Goal: Task Accomplishment & Management: Manage account settings

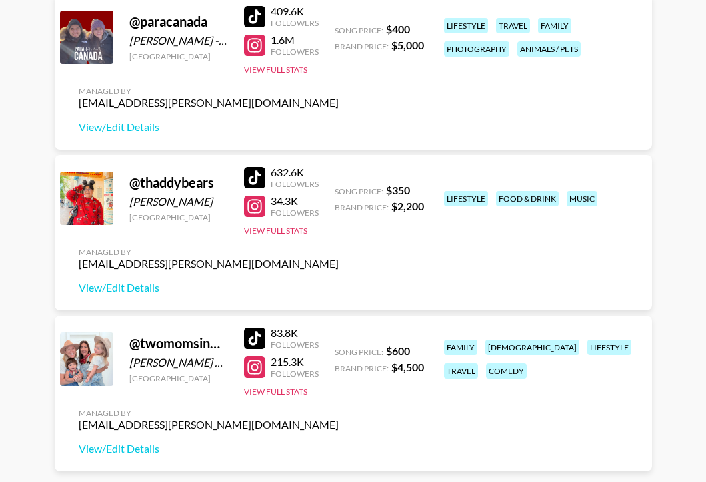
scroll to position [1015, 0]
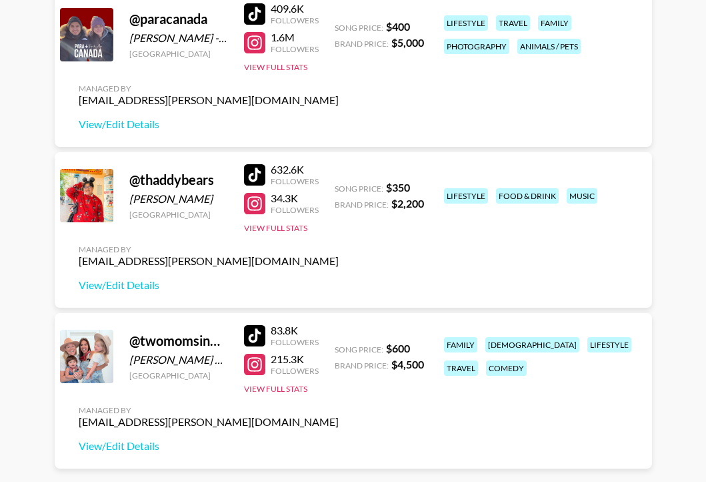
click at [256, 175] on div at bounding box center [254, 174] width 21 height 21
click at [265, 94] on div "@ paracanada Felipe Sabogal - Alejandra Villegas Canada 409.6K Followers 1.6M F…" at bounding box center [354, 68] width 598 height 155
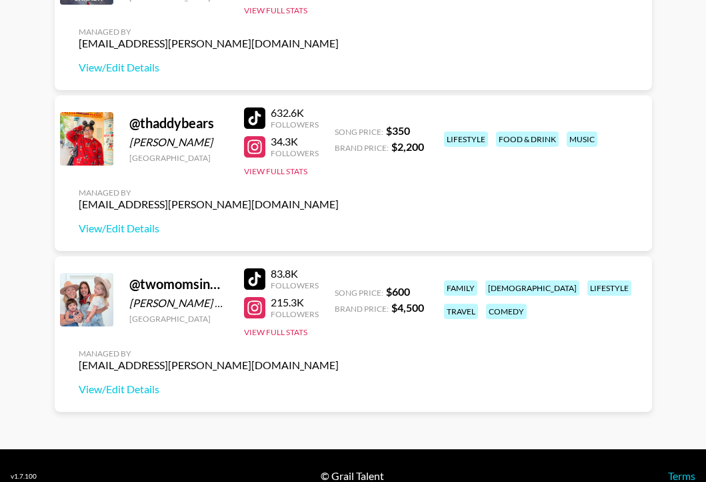
scroll to position [1093, 0]
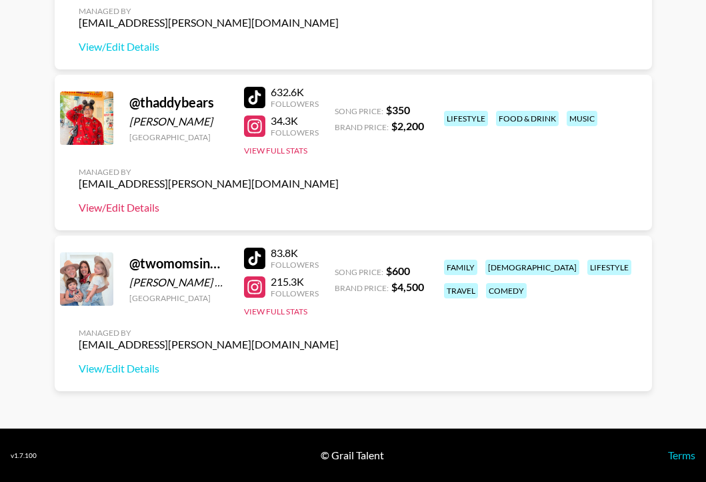
click at [152, 205] on link "View/Edit Details" at bounding box center [209, 207] width 260 height 13
click at [270, 145] on div "632.6K Followers 34.3K Followers View Full Stats" at bounding box center [281, 118] width 75 height 76
click at [269, 148] on button "View Full Stats" at bounding box center [275, 150] width 63 height 10
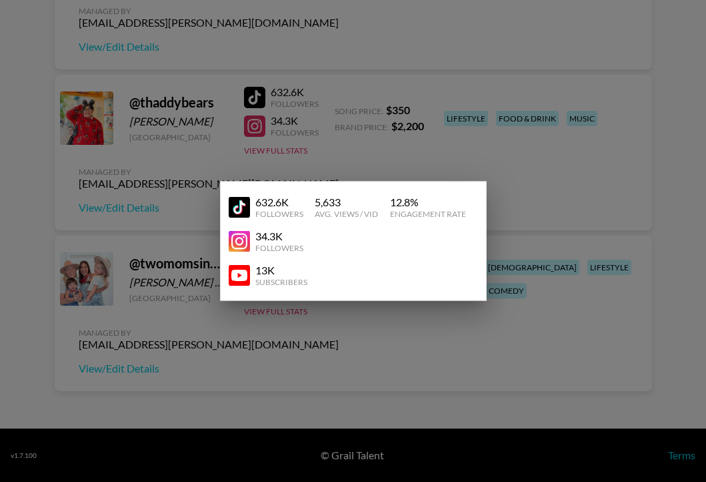
click at [235, 274] on img at bounding box center [239, 274] width 21 height 21
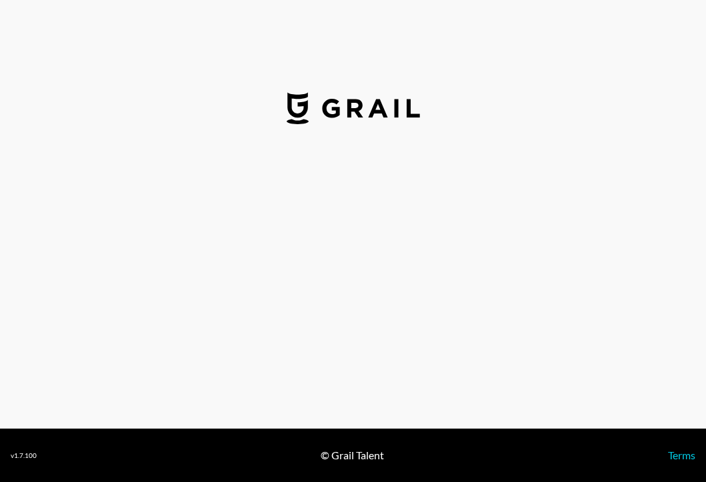
select select "USD"
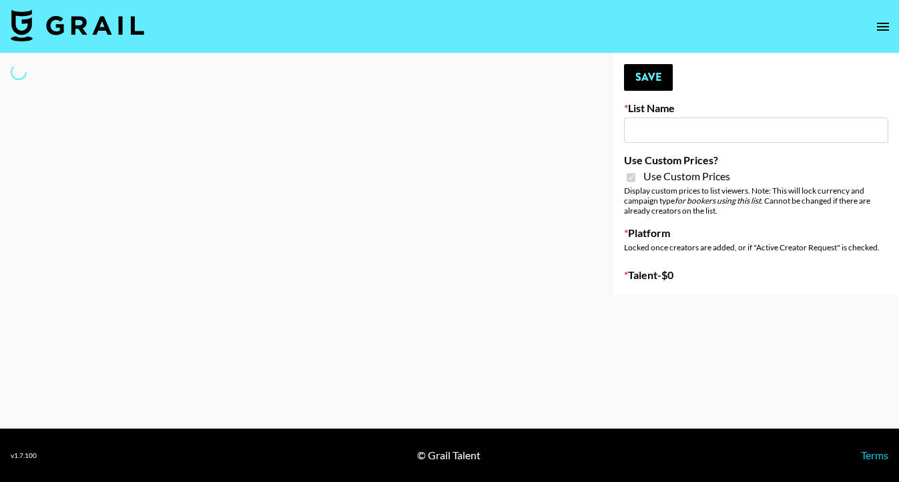
type input "Flimeal + Liveling"
checkbox input "true"
select select "Brand"
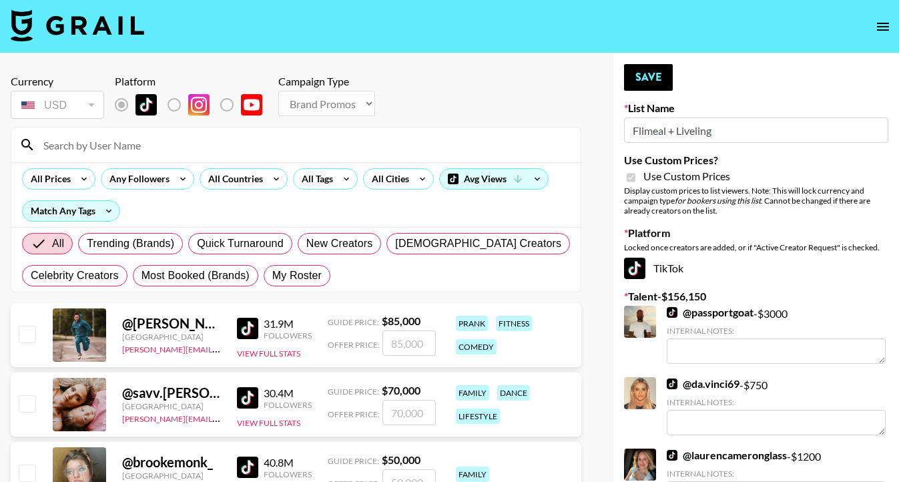
click at [129, 142] on input at bounding box center [303, 144] width 537 height 21
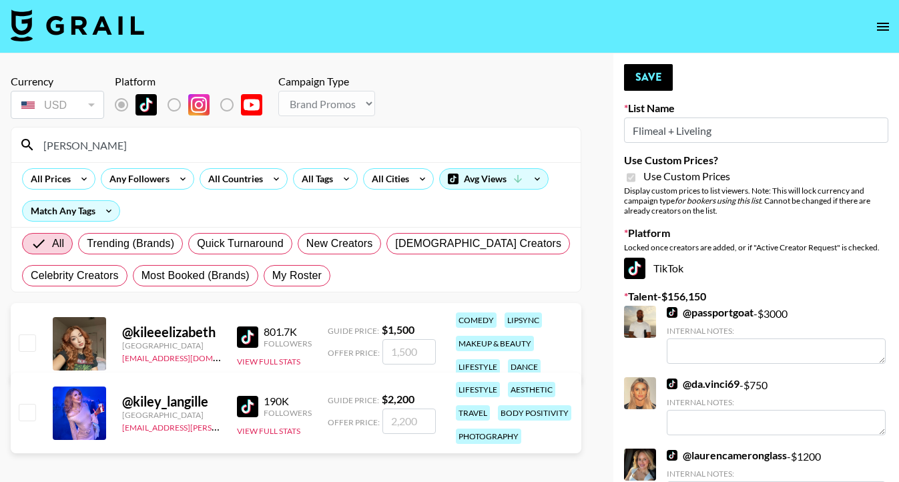
type input "[PERSON_NAME]"
click at [31, 406] on input "checkbox" at bounding box center [27, 412] width 16 height 16
checkbox input "true"
drag, startPoint x: 424, startPoint y: 421, endPoint x: 338, endPoint y: 420, distance: 85.4
click at [338, 420] on div "Offer Price: 2200" at bounding box center [382, 420] width 108 height 25
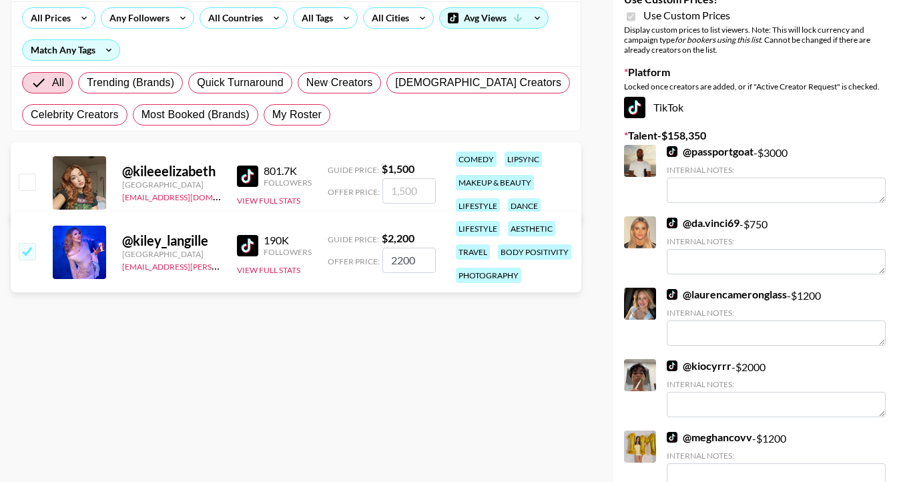
scroll to position [173, 0]
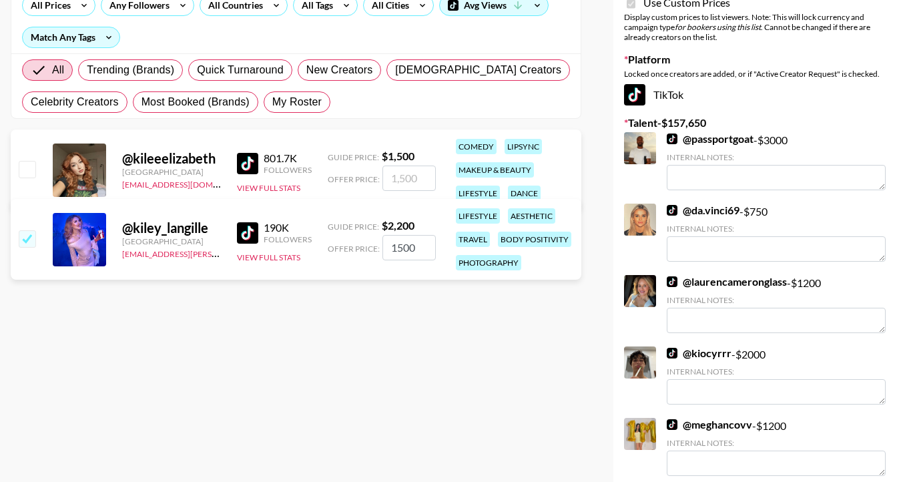
click at [432, 251] on input "1500" at bounding box center [408, 247] width 53 height 25
drag, startPoint x: 431, startPoint y: 247, endPoint x: 380, endPoint y: 235, distance: 52.6
click at [380, 235] on div "Offer Price: 1500" at bounding box center [382, 247] width 108 height 25
type input "2200"
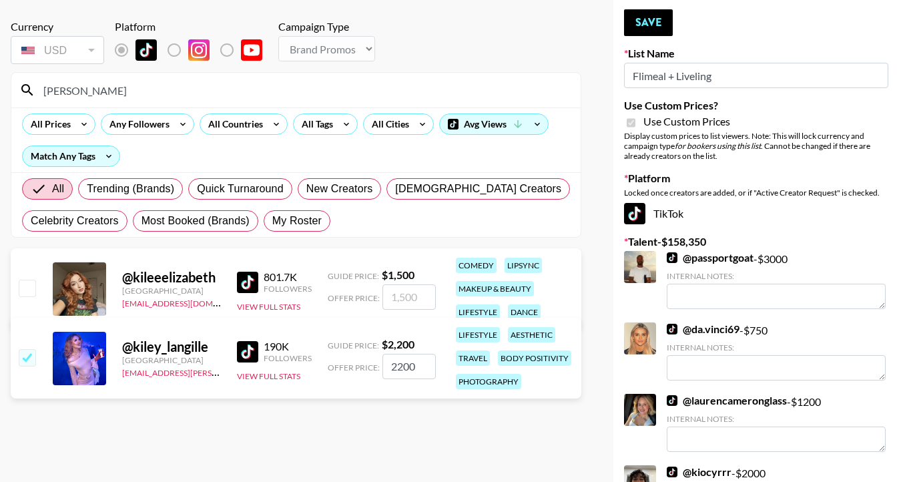
scroll to position [47, 0]
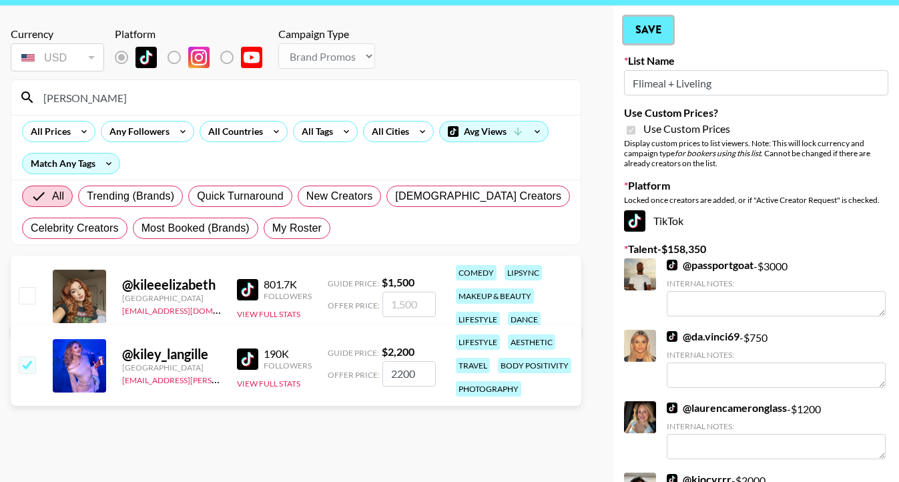
click at [650, 33] on button "Save" at bounding box center [648, 30] width 49 height 27
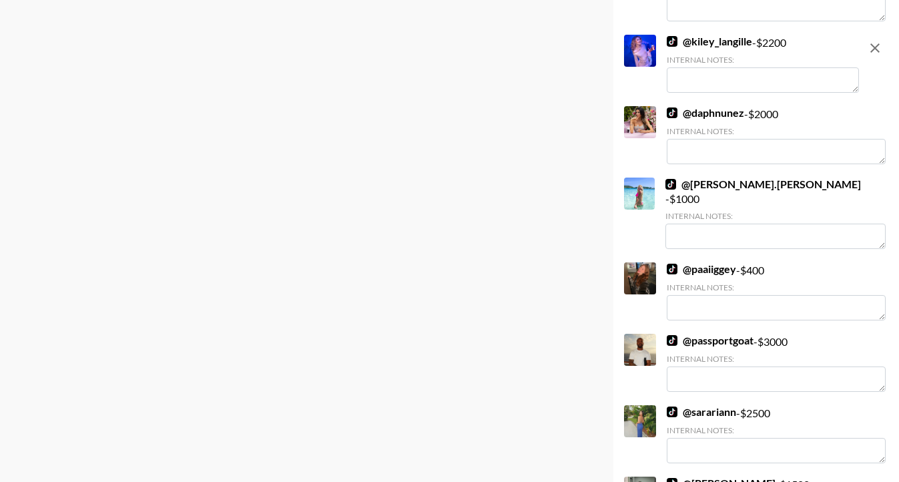
scroll to position [4984, 0]
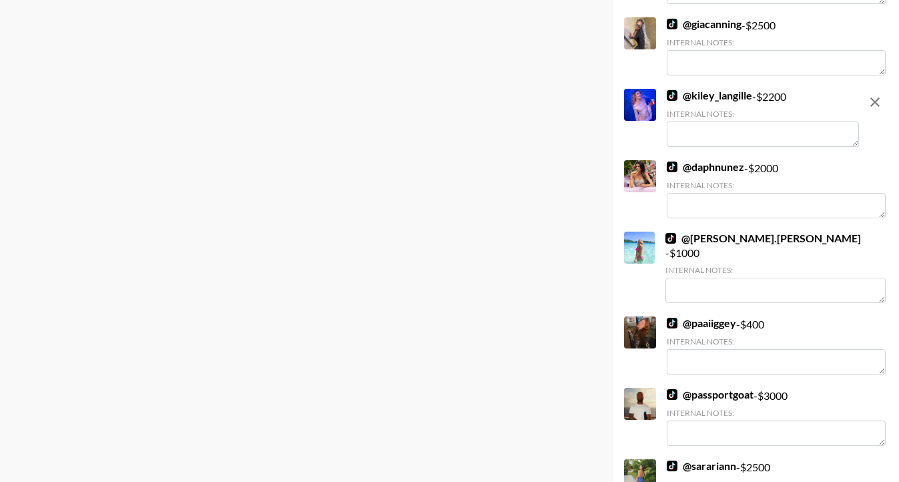
click at [696, 121] on textarea at bounding box center [762, 133] width 192 height 25
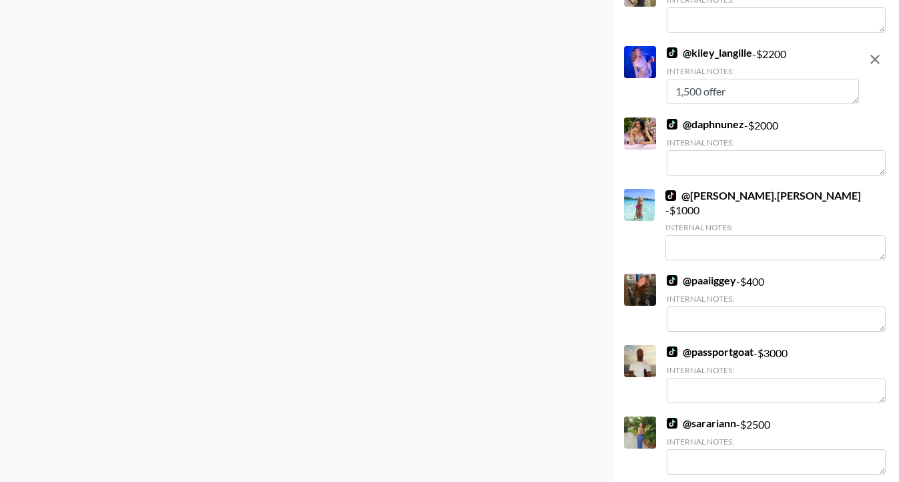
type textarea "1,500 offer"
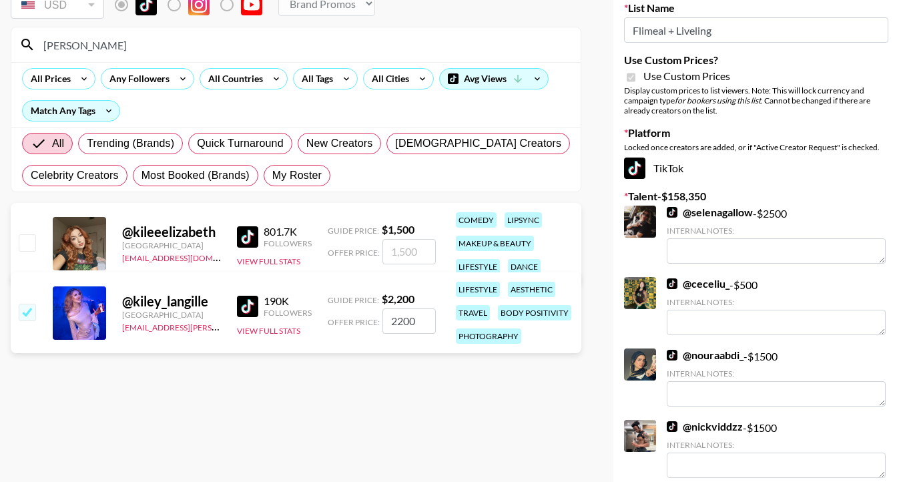
scroll to position [0, 0]
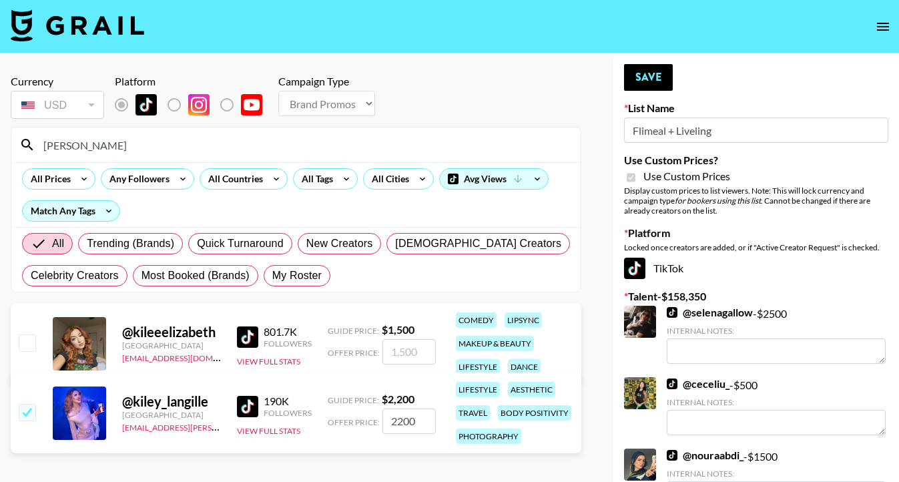
click at [415, 145] on input "kile" at bounding box center [303, 144] width 537 height 21
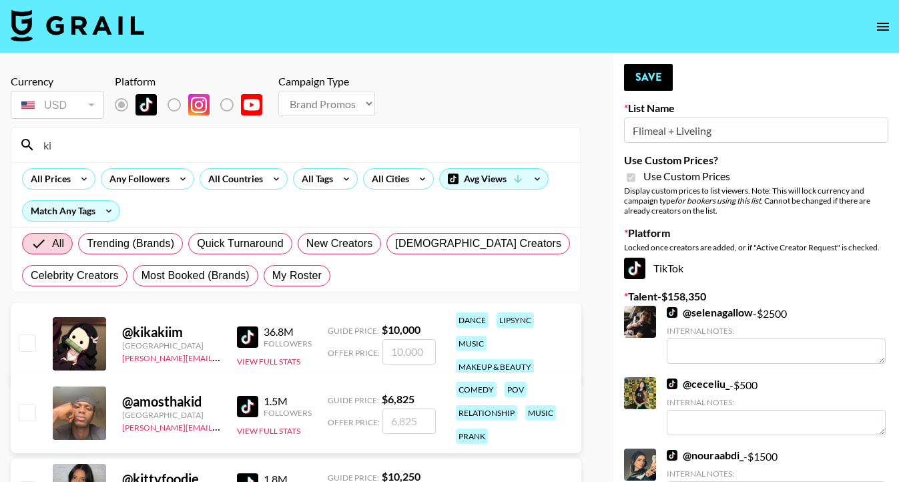
type input "k"
